Goal: Information Seeking & Learning: Learn about a topic

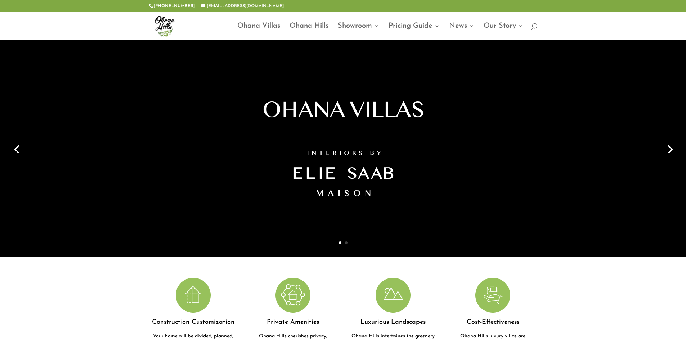
click at [675, 148] on link "Next" at bounding box center [669, 148] width 17 height 17
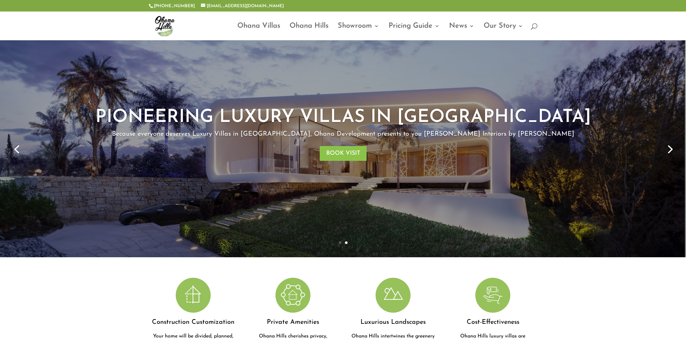
click at [674, 148] on link "Next" at bounding box center [669, 148] width 17 height 17
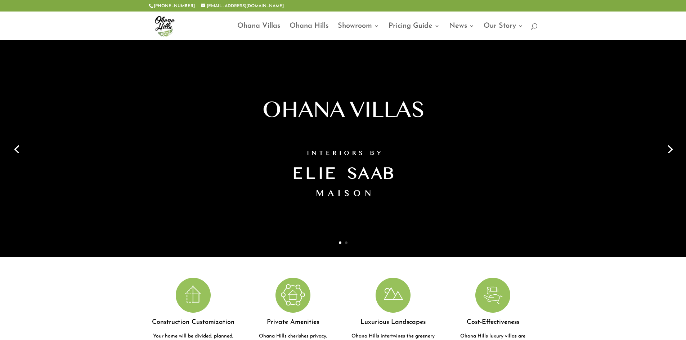
click at [16, 147] on link "Previous" at bounding box center [16, 148] width 17 height 17
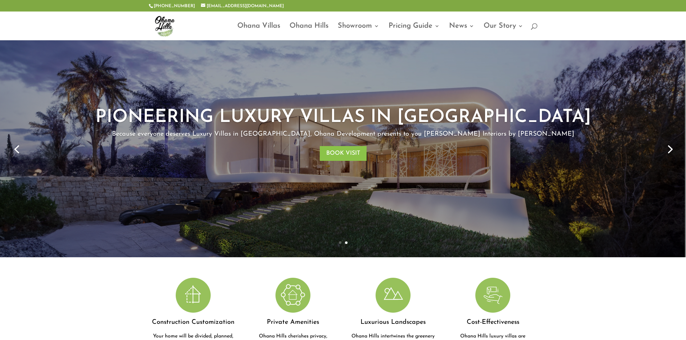
click at [668, 147] on link "Next" at bounding box center [669, 148] width 17 height 17
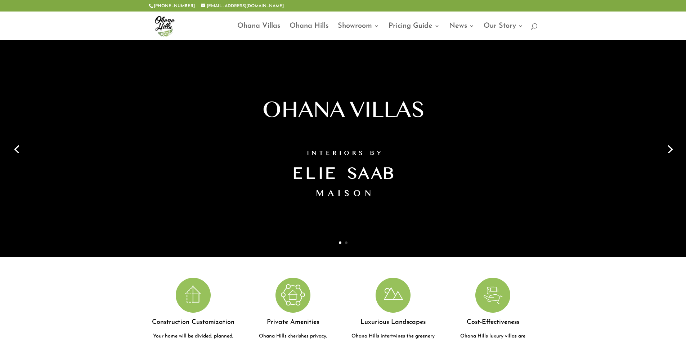
click at [680, 148] on div at bounding box center [343, 148] width 686 height 217
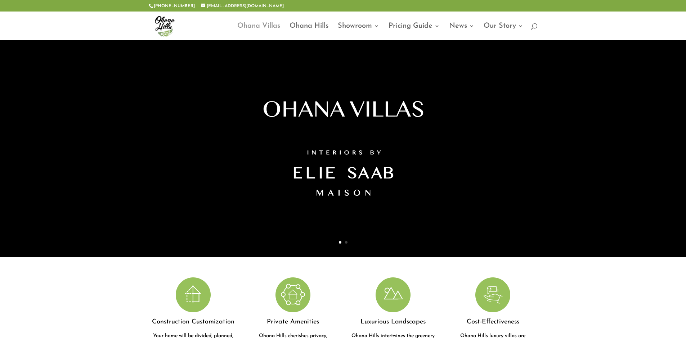
click at [255, 26] on link "Ohana Villas" at bounding box center [258, 31] width 43 height 17
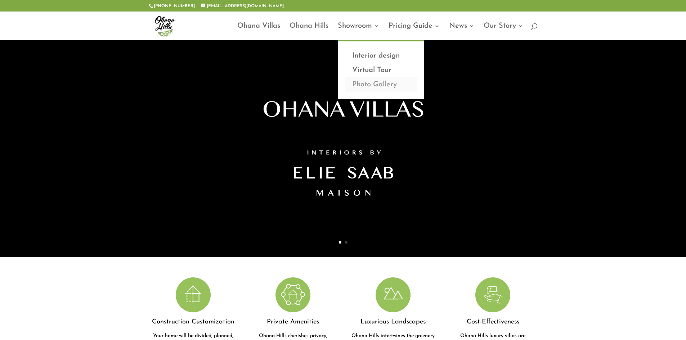
click at [380, 82] on link "Photo Gallery" at bounding box center [381, 84] width 72 height 14
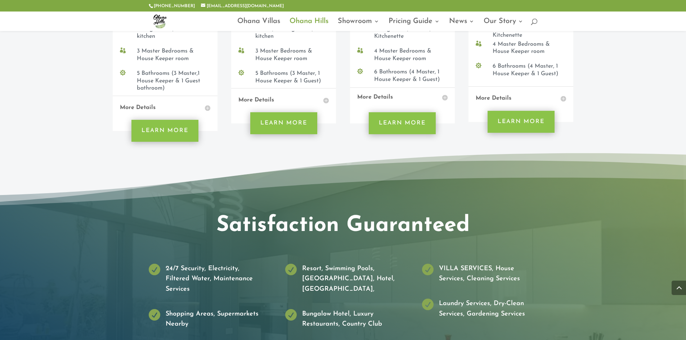
scroll to position [1101, 0]
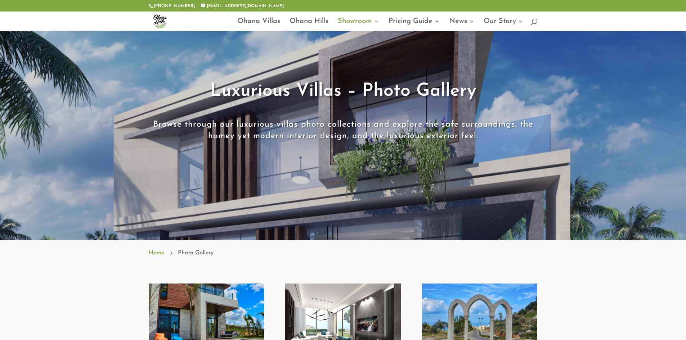
scroll to position [144, 0]
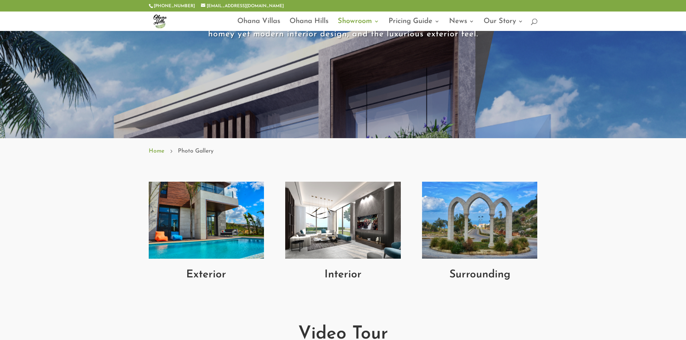
click at [315, 244] on img at bounding box center [342, 220] width 115 height 77
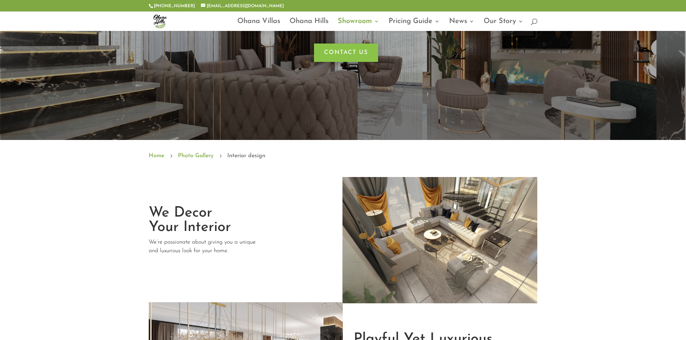
scroll to position [144, 0]
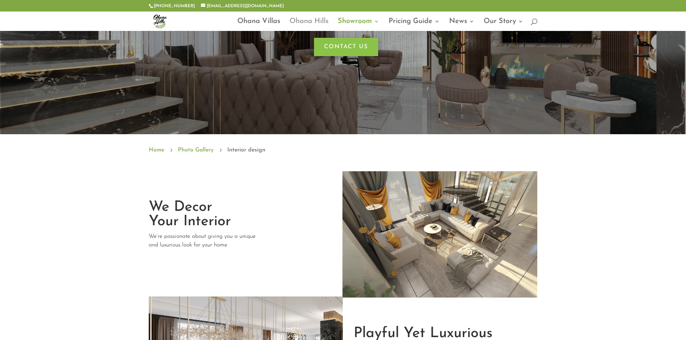
click at [317, 19] on link "Ohana Hills" at bounding box center [309, 25] width 39 height 12
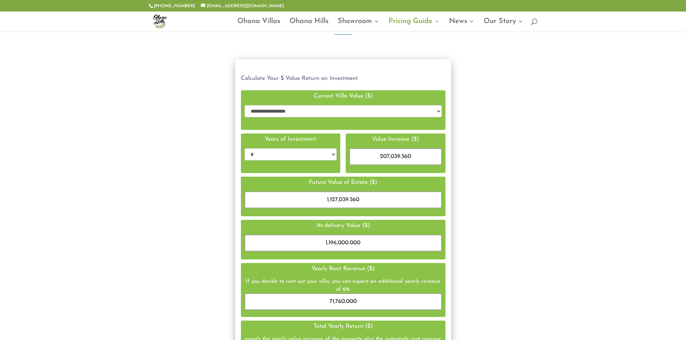
scroll to position [36, 0]
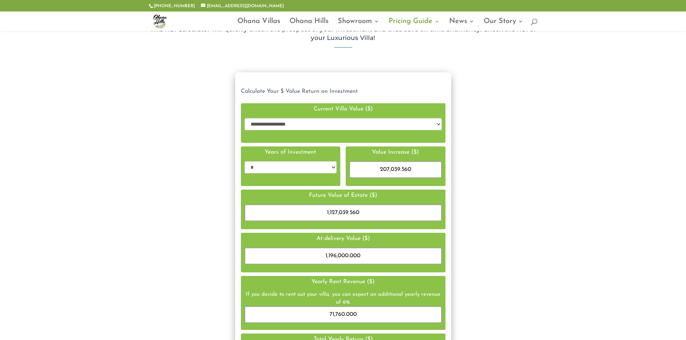
click at [389, 119] on select "**********" at bounding box center [343, 124] width 197 height 12
click at [400, 122] on select "**********" at bounding box center [343, 124] width 197 height 12
click at [326, 166] on select "* * * *" at bounding box center [291, 167] width 93 height 12
click at [245, 161] on select "* * * *" at bounding box center [291, 167] width 93 height 12
drag, startPoint x: 331, startPoint y: 168, endPoint x: 324, endPoint y: 172, distance: 8.5
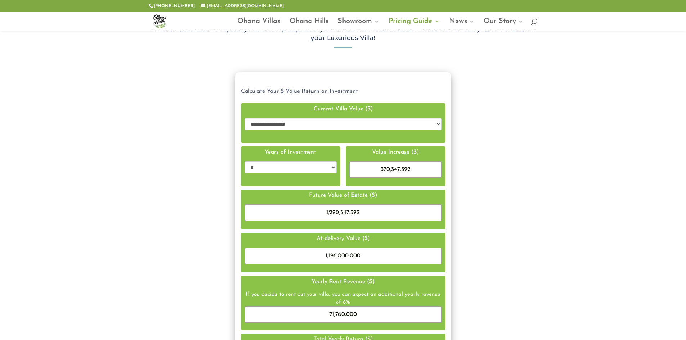
click at [331, 168] on select "* * * *" at bounding box center [291, 167] width 93 height 12
click at [245, 161] on select "* * * *" at bounding box center [291, 167] width 93 height 12
click at [321, 170] on select "* * * *" at bounding box center [291, 167] width 93 height 12
click at [245, 161] on select "* * * *" at bounding box center [291, 167] width 93 height 12
drag, startPoint x: 324, startPoint y: 167, endPoint x: 321, endPoint y: 170, distance: 4.6
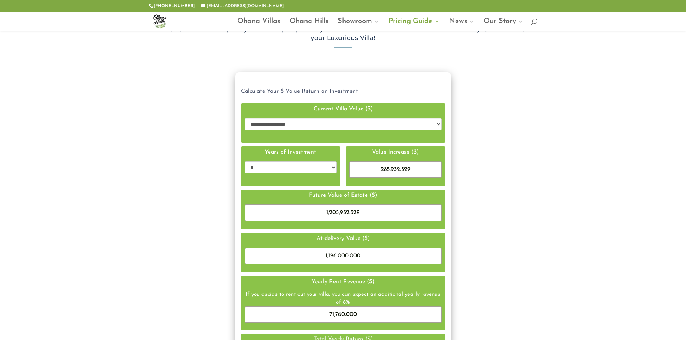
click at [324, 167] on select "* * * *" at bounding box center [291, 167] width 93 height 12
click at [245, 161] on select "* * * *" at bounding box center [291, 167] width 93 height 12
drag, startPoint x: 317, startPoint y: 169, endPoint x: 310, endPoint y: 173, distance: 8.4
click at [317, 169] on select "* * * *" at bounding box center [291, 167] width 93 height 12
select select "********"
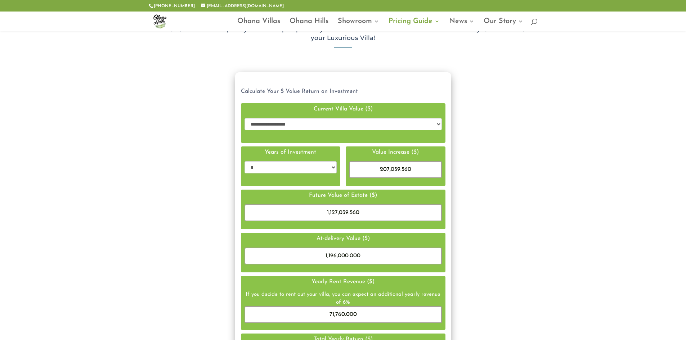
click at [245, 161] on select "* * * *" at bounding box center [291, 167] width 93 height 12
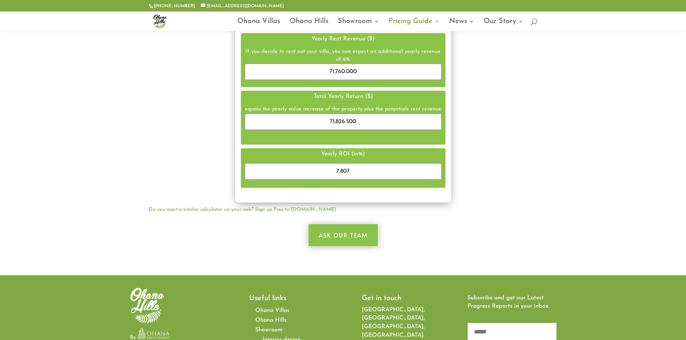
scroll to position [266, 0]
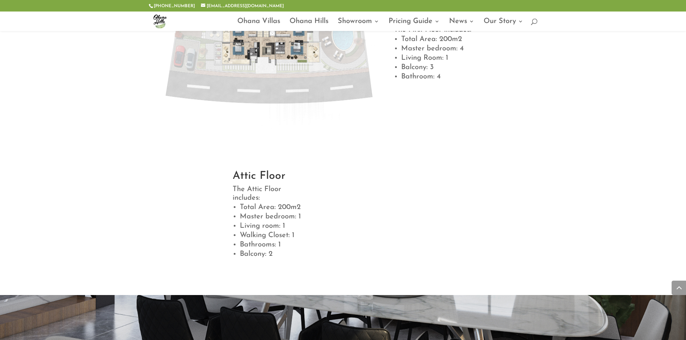
scroll to position [684, 0]
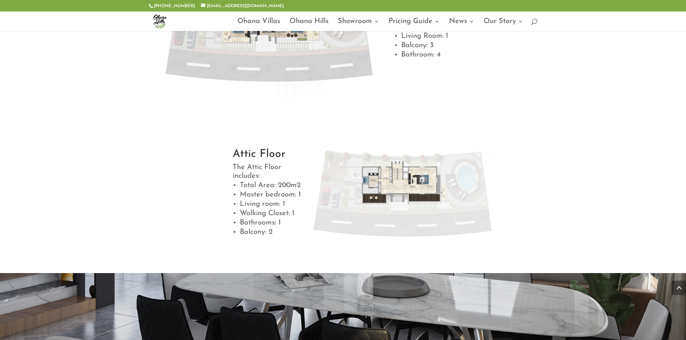
drag, startPoint x: 417, startPoint y: 188, endPoint x: 490, endPoint y: 169, distance: 75.6
click at [511, 163] on div at bounding box center [425, 197] width 225 height 130
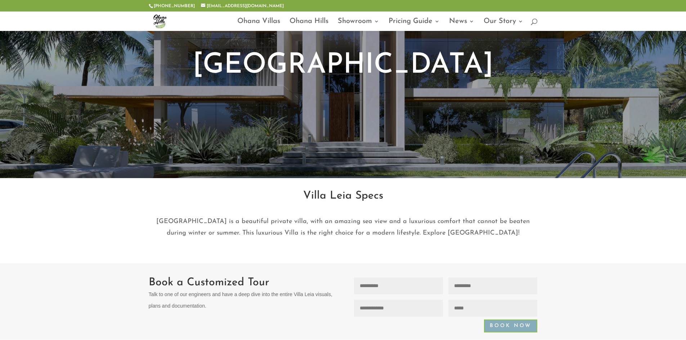
scroll to position [288, 0]
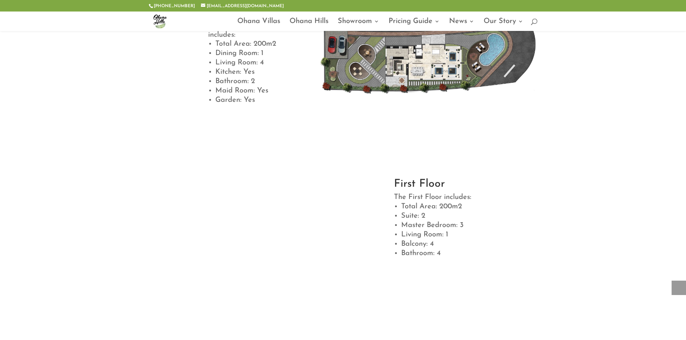
scroll to position [648, 0]
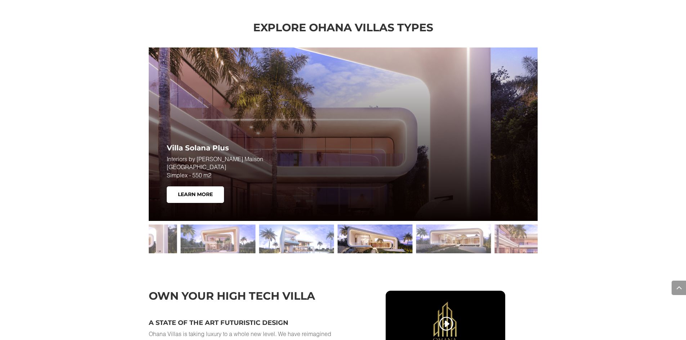
scroll to position [1185, 0]
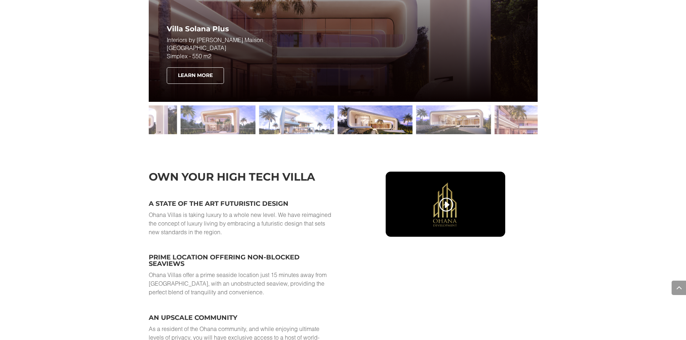
click at [218, 78] on link "Learn More" at bounding box center [195, 75] width 57 height 17
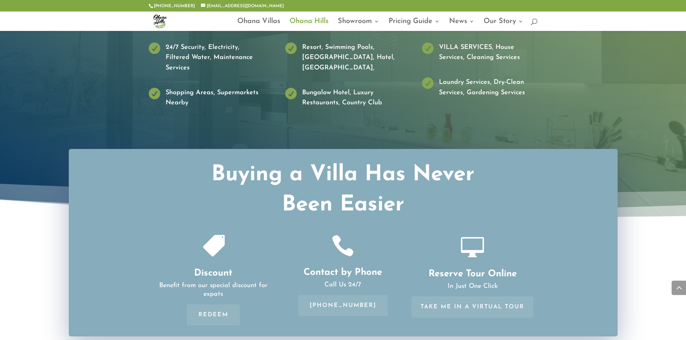
scroll to position [1224, 0]
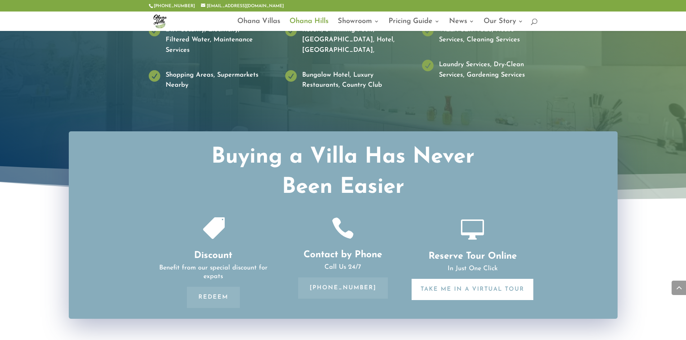
click at [472, 279] on link "Take me in a Virtual Tour" at bounding box center [473, 289] width 122 height 21
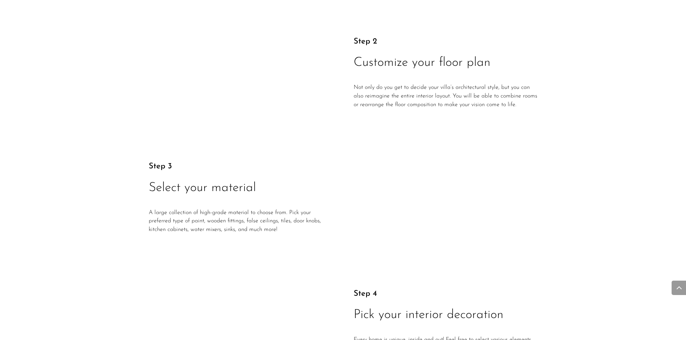
scroll to position [1224, 0]
